Goal: Go to known website: Go to known website

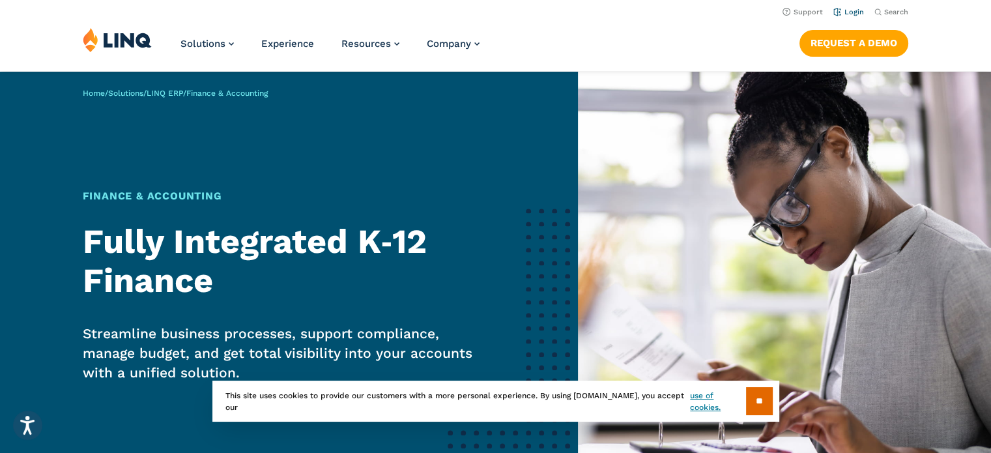
click at [851, 14] on link "Login" at bounding box center [849, 12] width 31 height 8
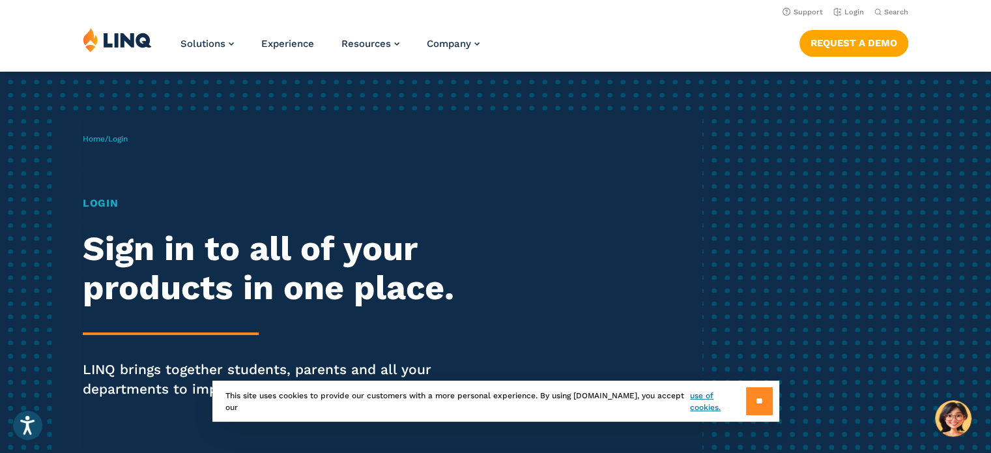
click at [765, 401] on input "**" at bounding box center [759, 401] width 27 height 28
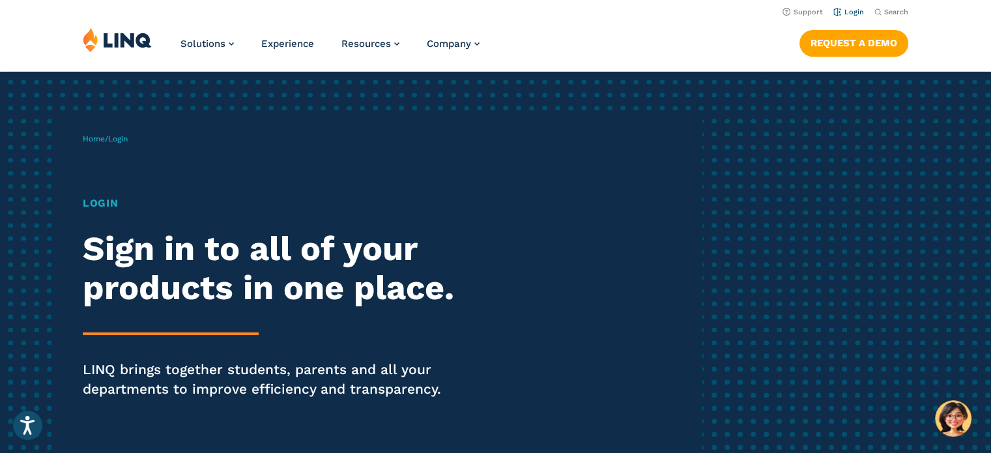
click at [854, 16] on link "Login" at bounding box center [849, 12] width 31 height 8
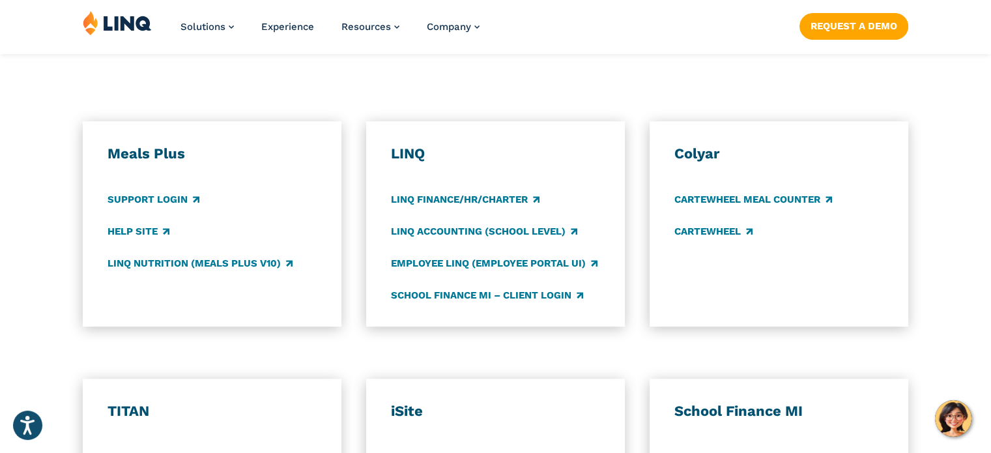
scroll to position [667, 0]
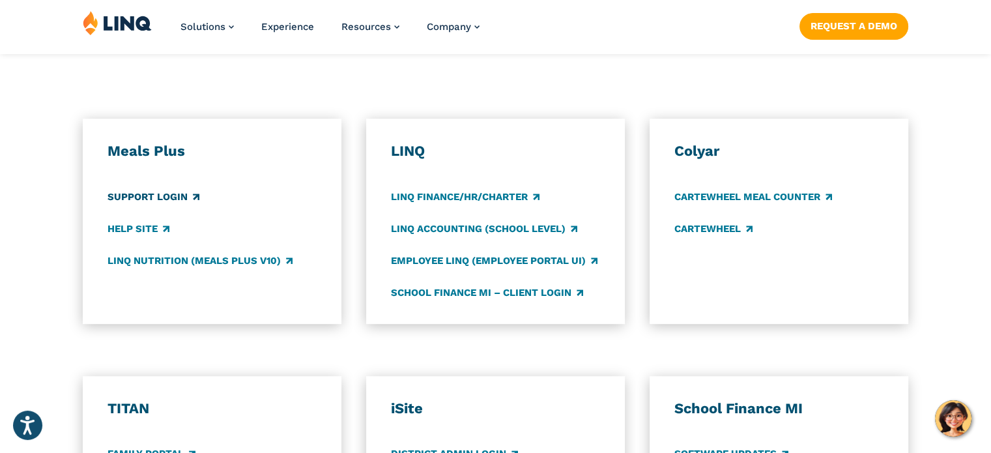
click at [146, 196] on link "Support Login" at bounding box center [154, 197] width 92 height 14
click at [494, 229] on link "LINQ Accounting (school level)" at bounding box center [484, 229] width 186 height 14
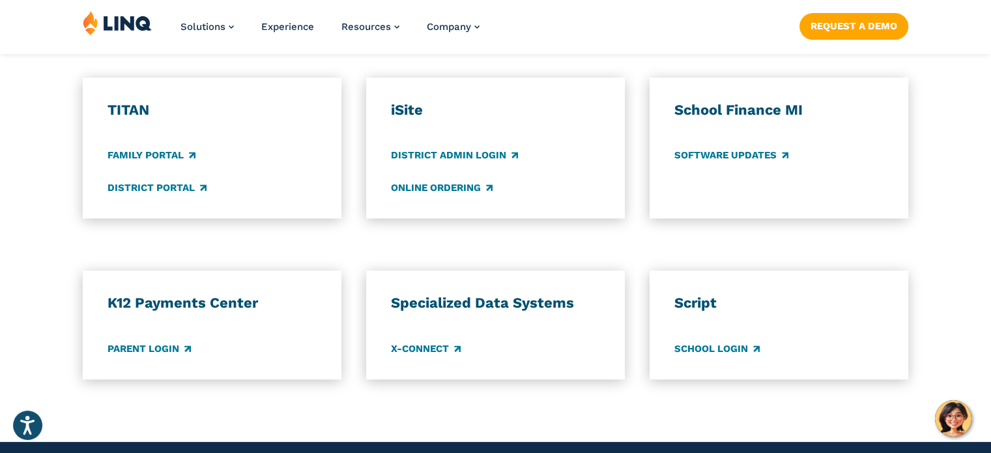
scroll to position [974, 0]
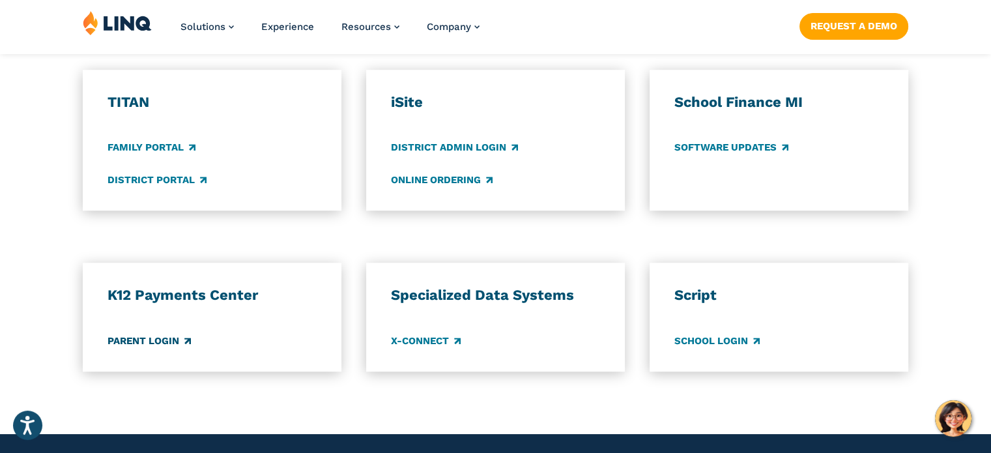
click at [151, 341] on link "Parent Login" at bounding box center [149, 341] width 83 height 14
